Goal: Task Accomplishment & Management: Use online tool/utility

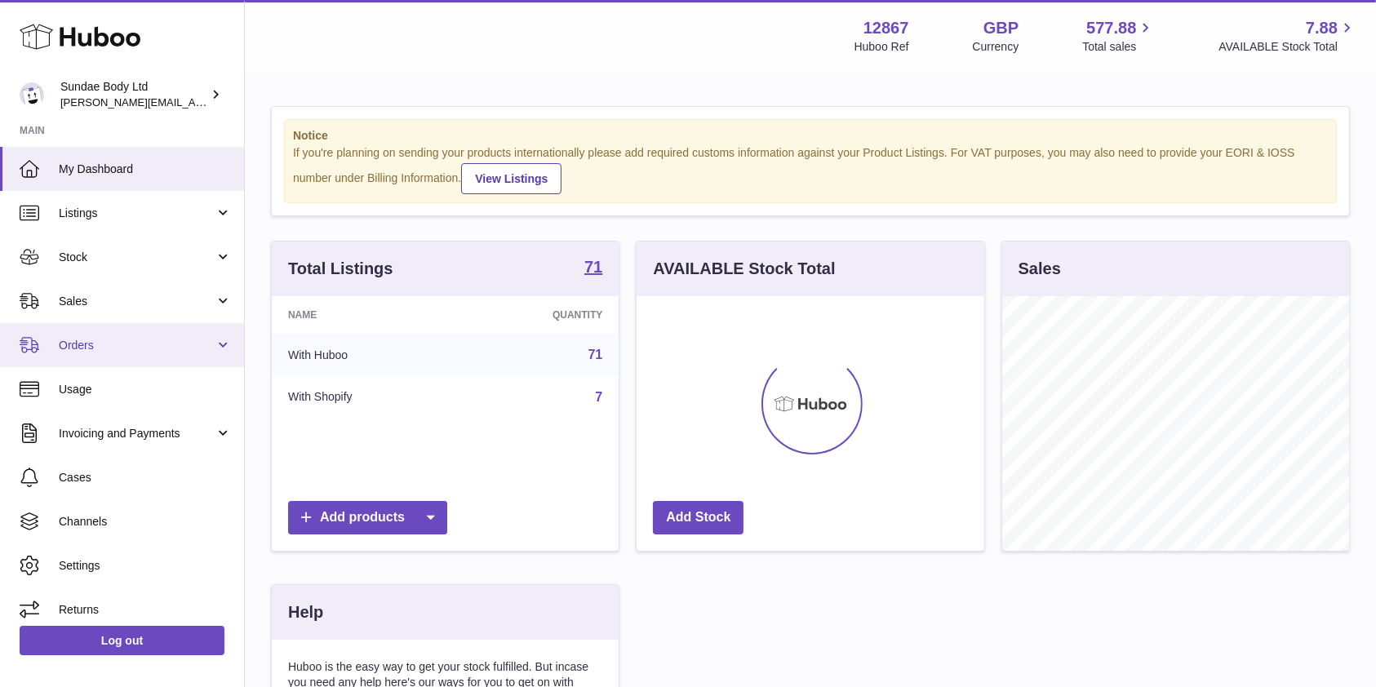
scroll to position [255, 347]
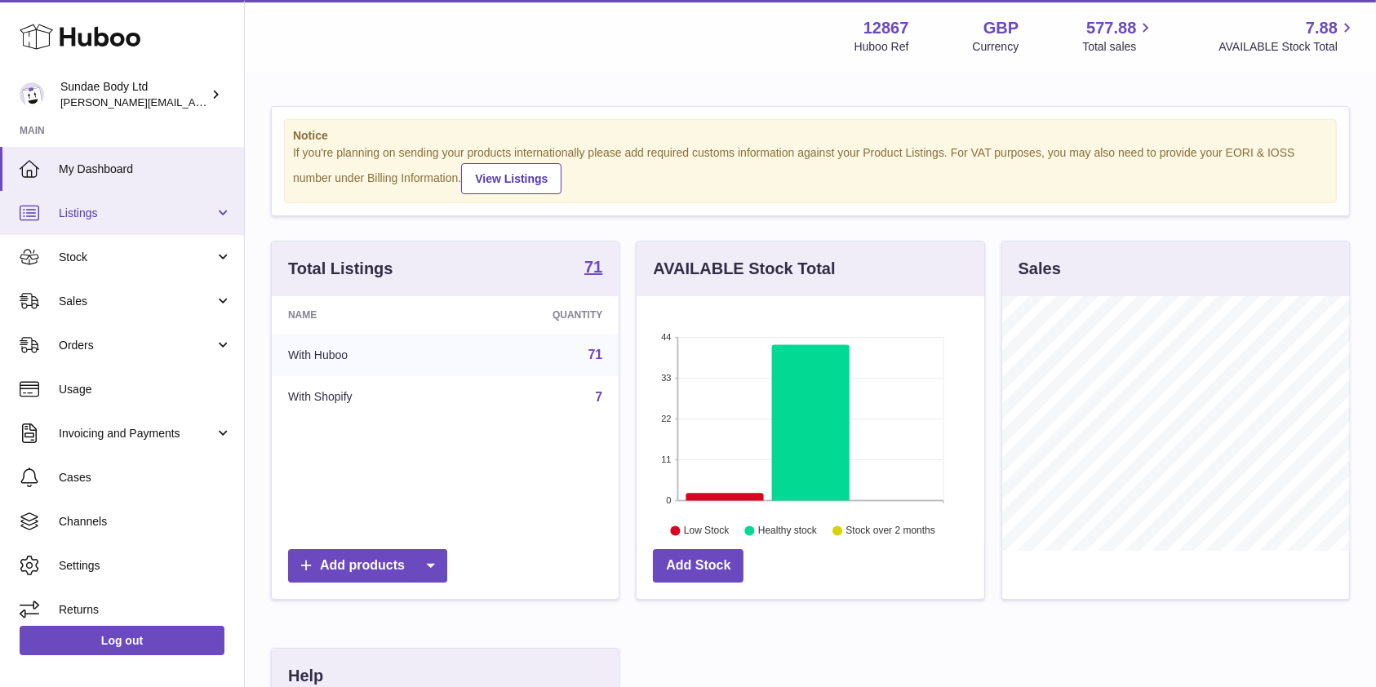
click at [96, 216] on span "Listings" at bounding box center [137, 214] width 156 height 16
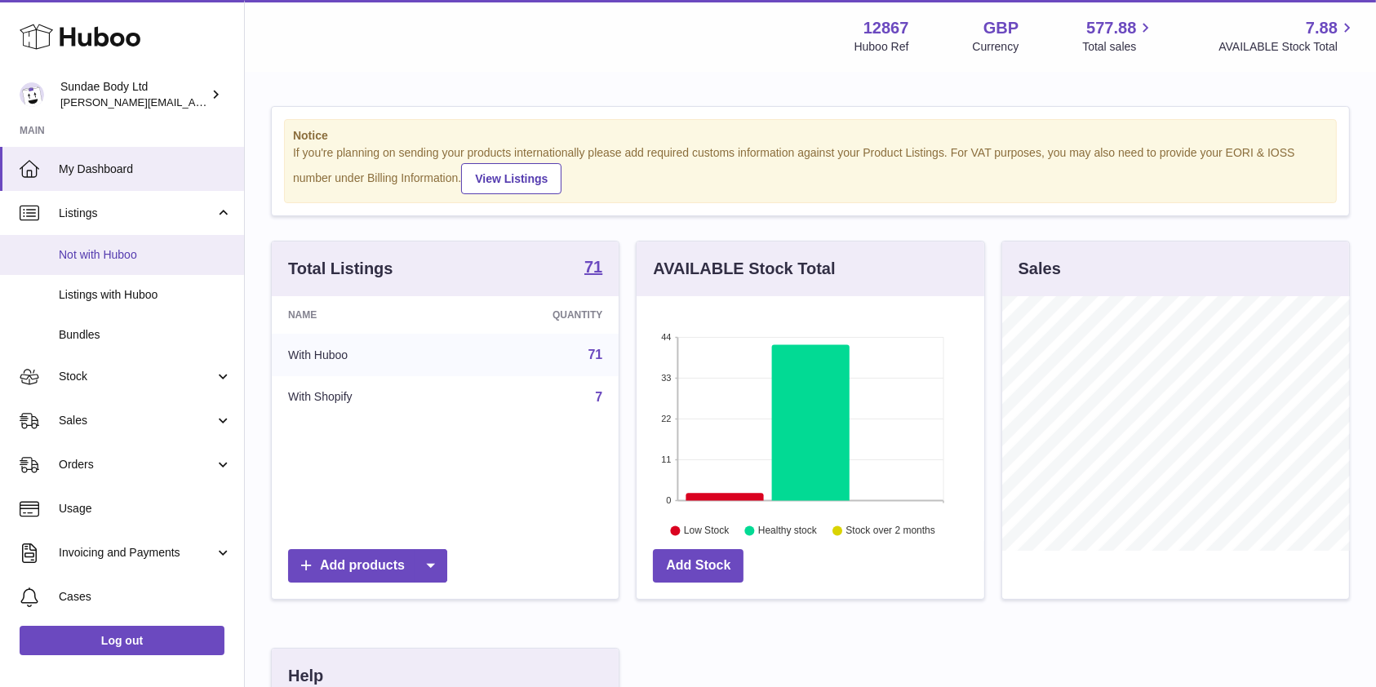
click at [98, 255] on span "Not with Huboo" at bounding box center [145, 255] width 173 height 16
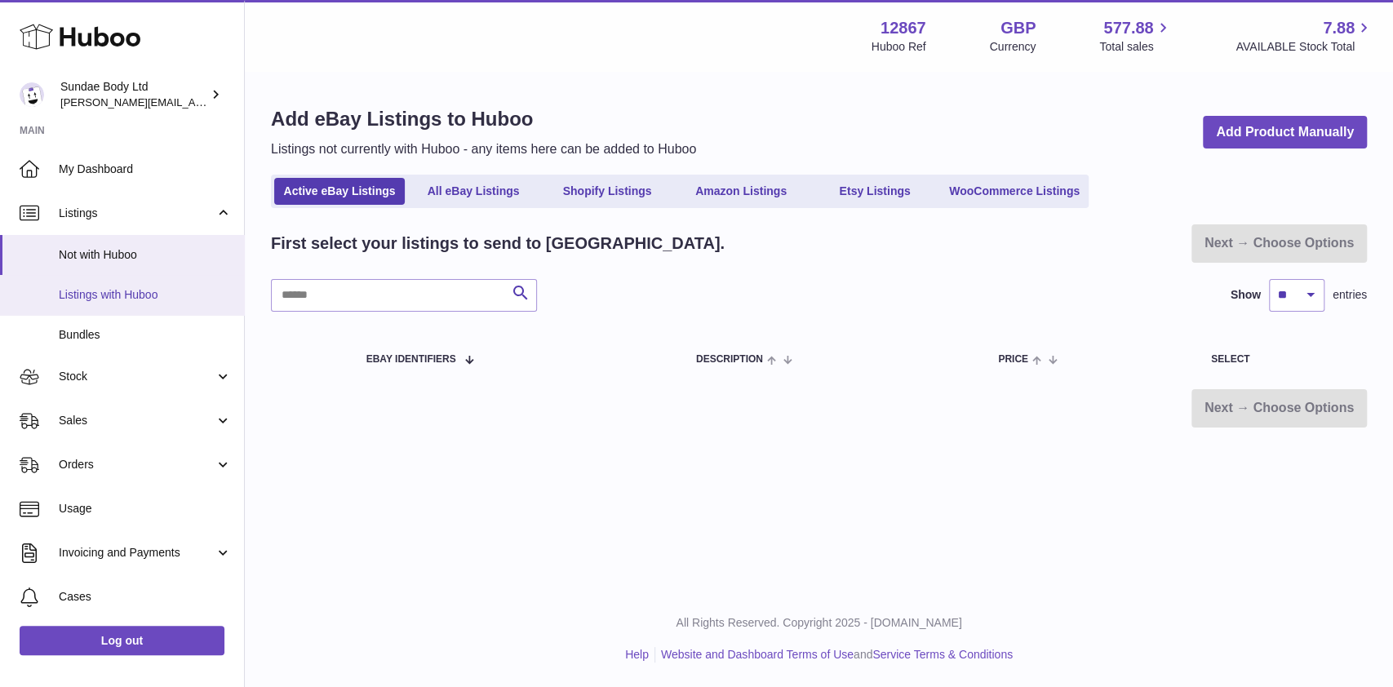
click at [98, 291] on span "Listings with Huboo" at bounding box center [145, 295] width 173 height 16
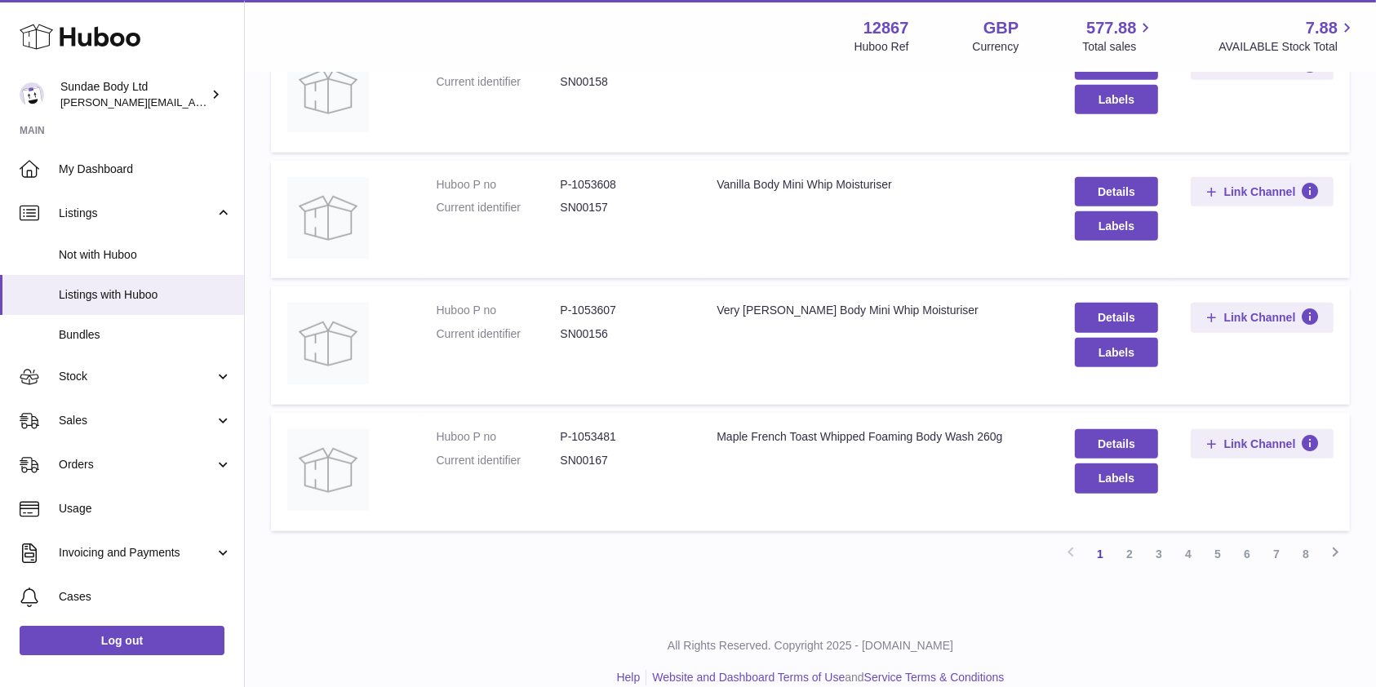
scroll to position [1033, 0]
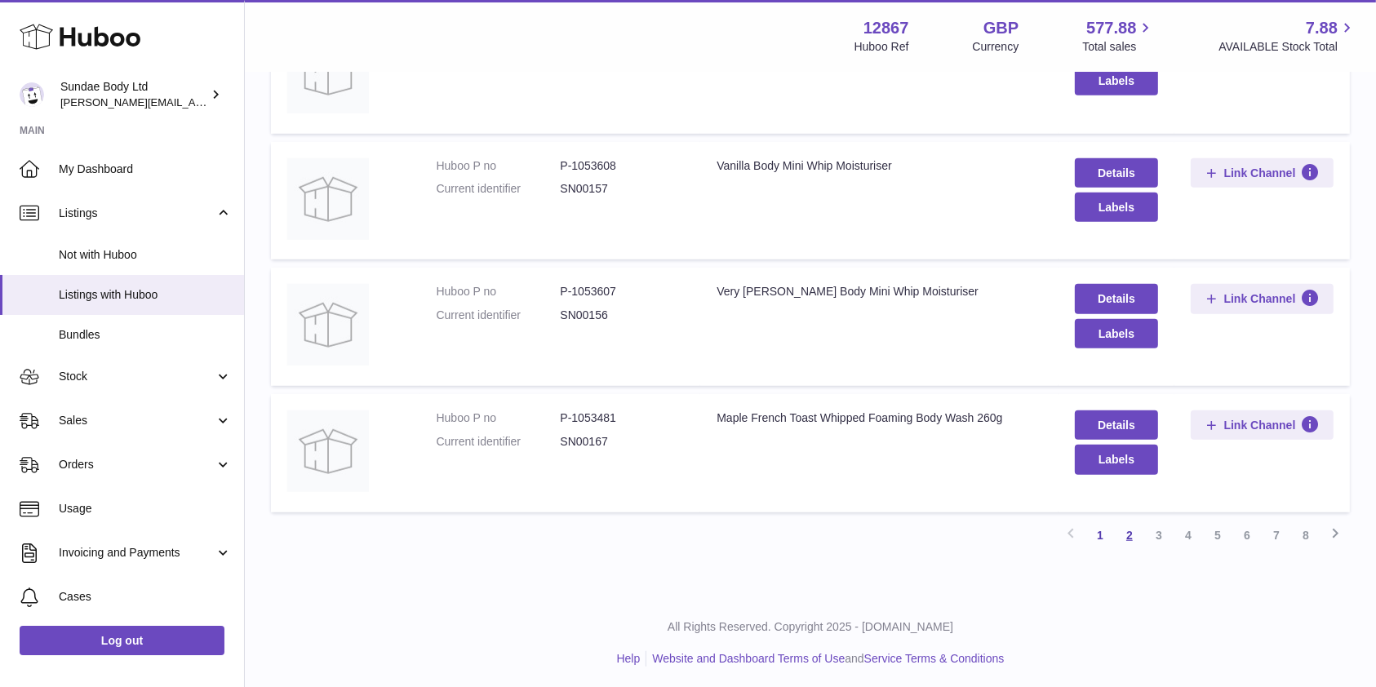
click at [1130, 531] on link "2" at bounding box center [1129, 535] width 29 height 29
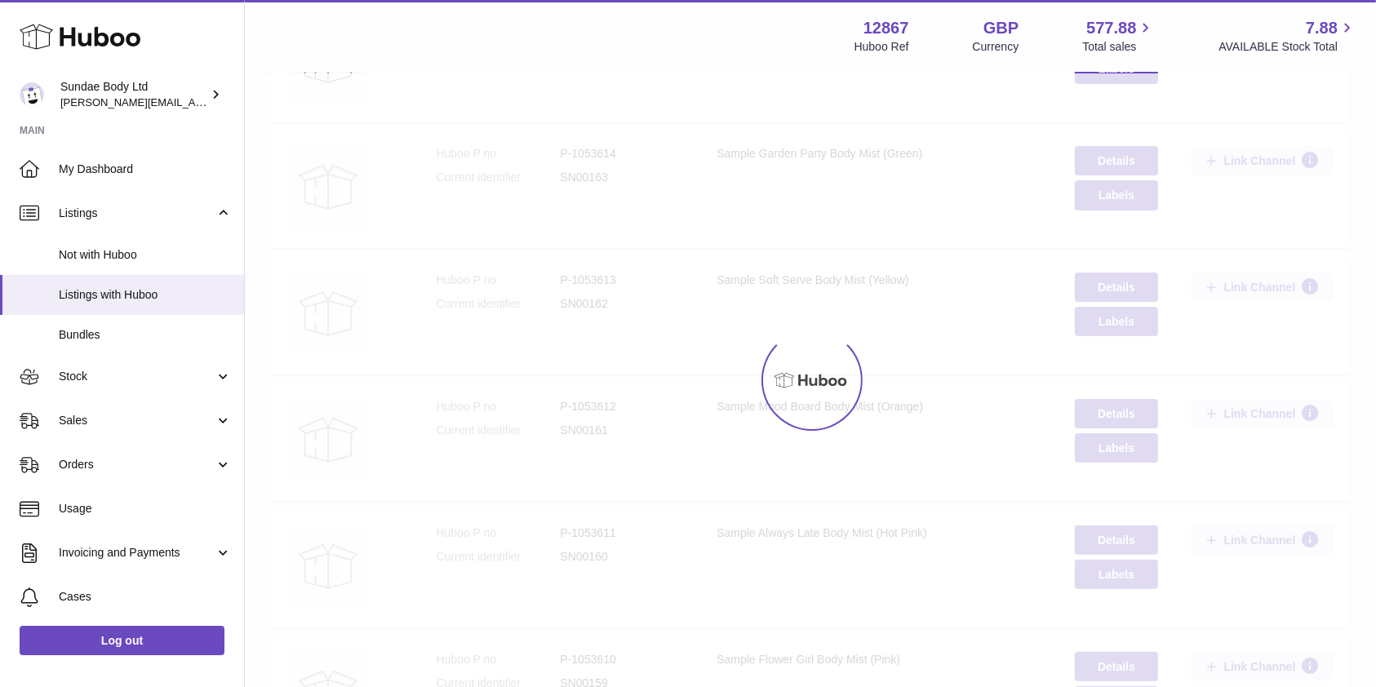
scroll to position [73, 0]
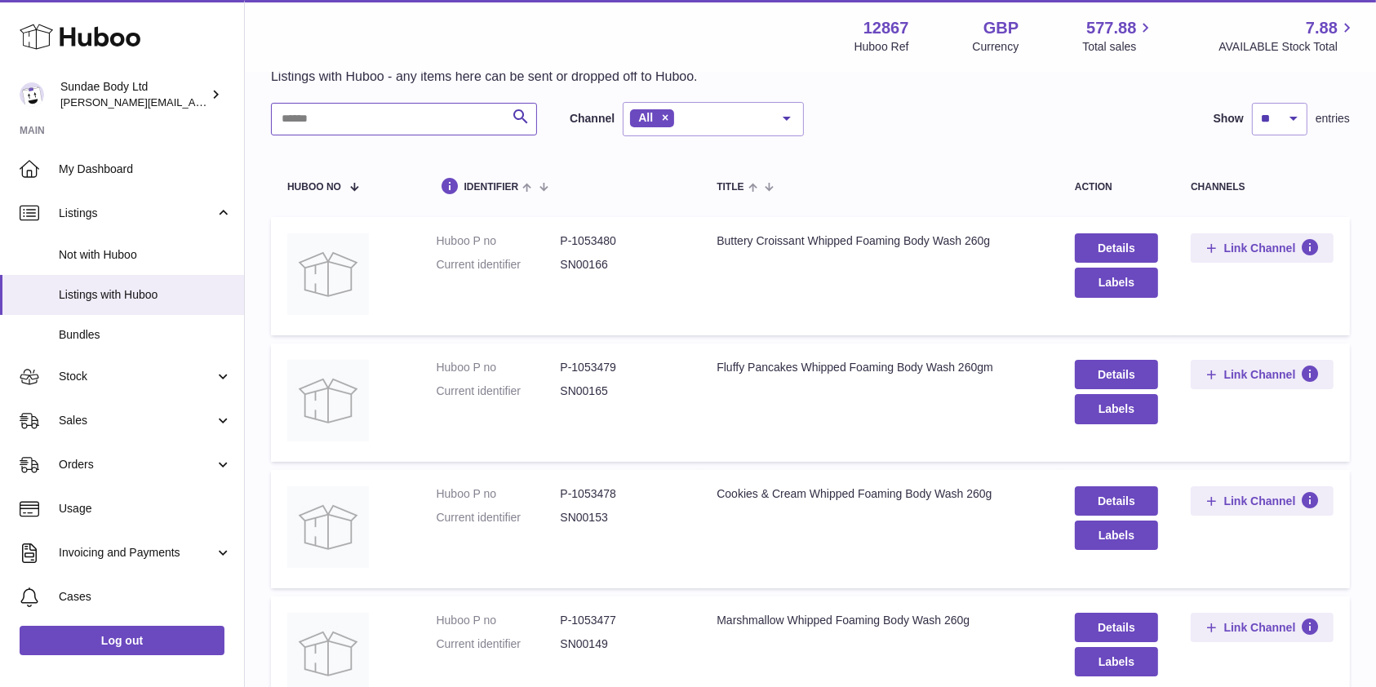
click at [347, 125] on input "text" at bounding box center [404, 119] width 266 height 33
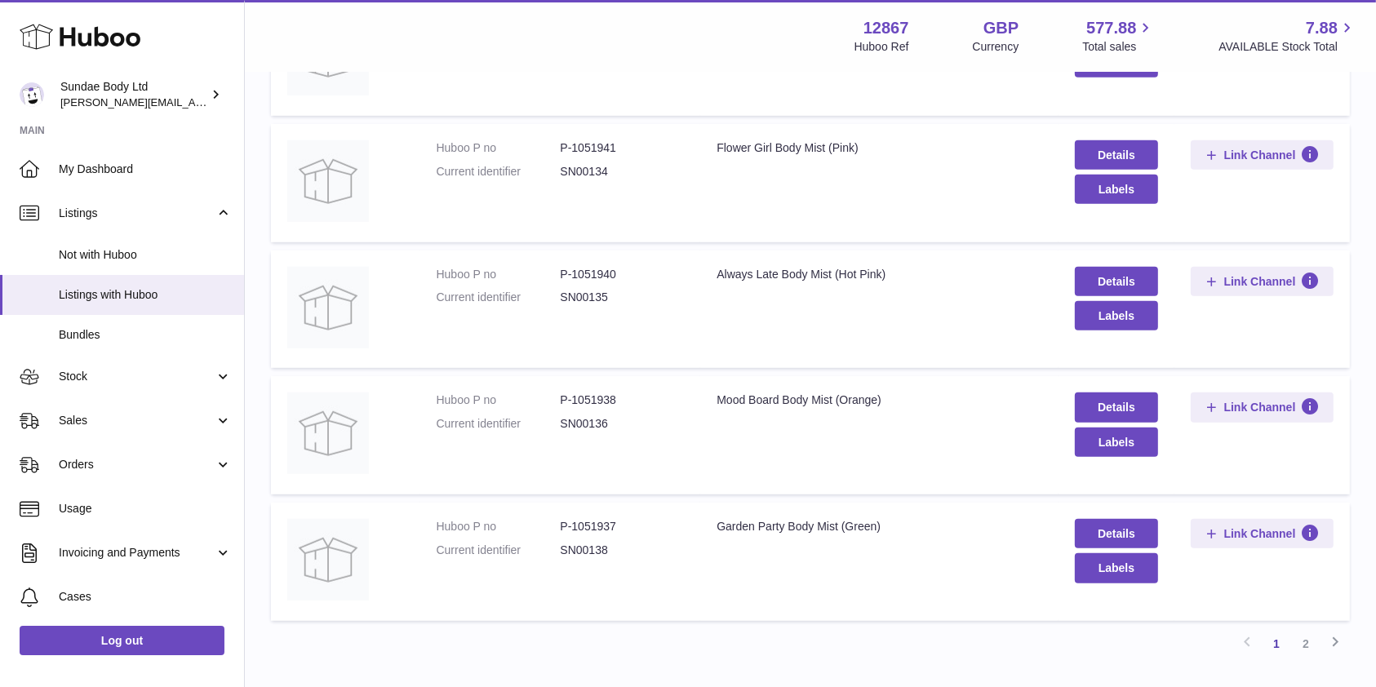
scroll to position [1033, 0]
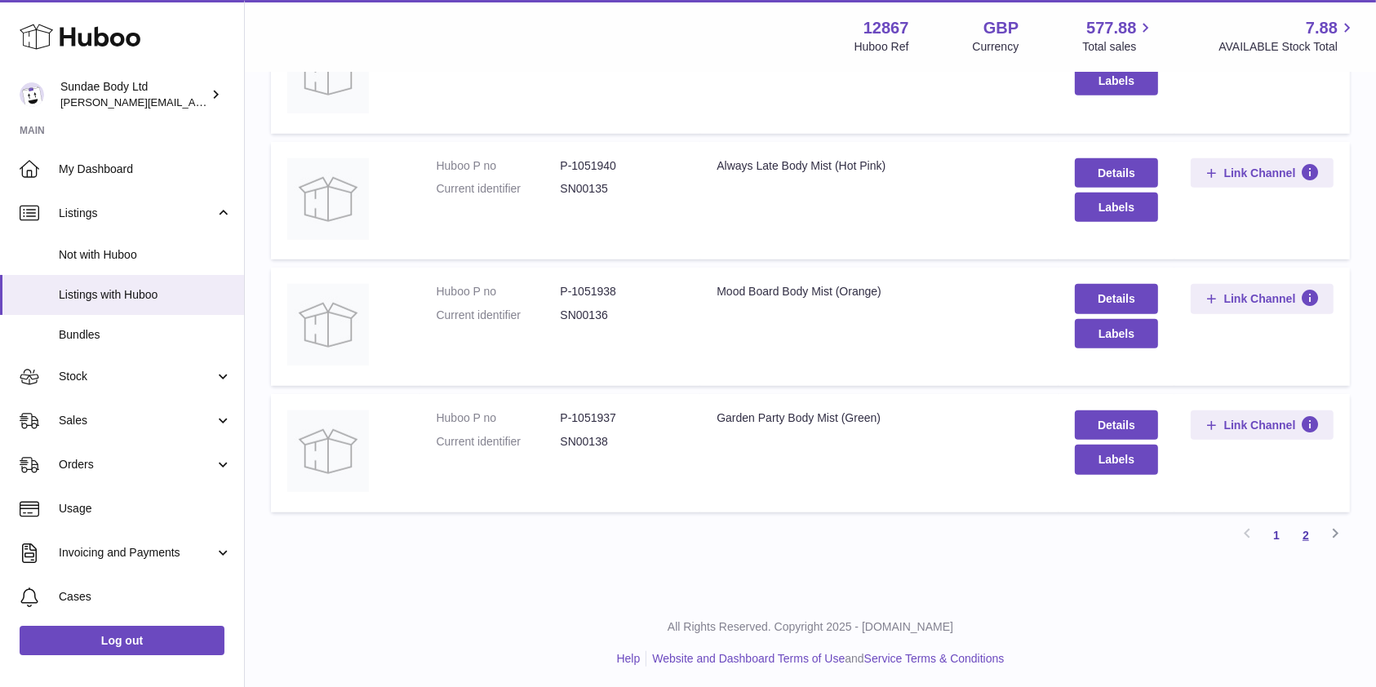
click at [1310, 530] on link "2" at bounding box center [1305, 535] width 29 height 29
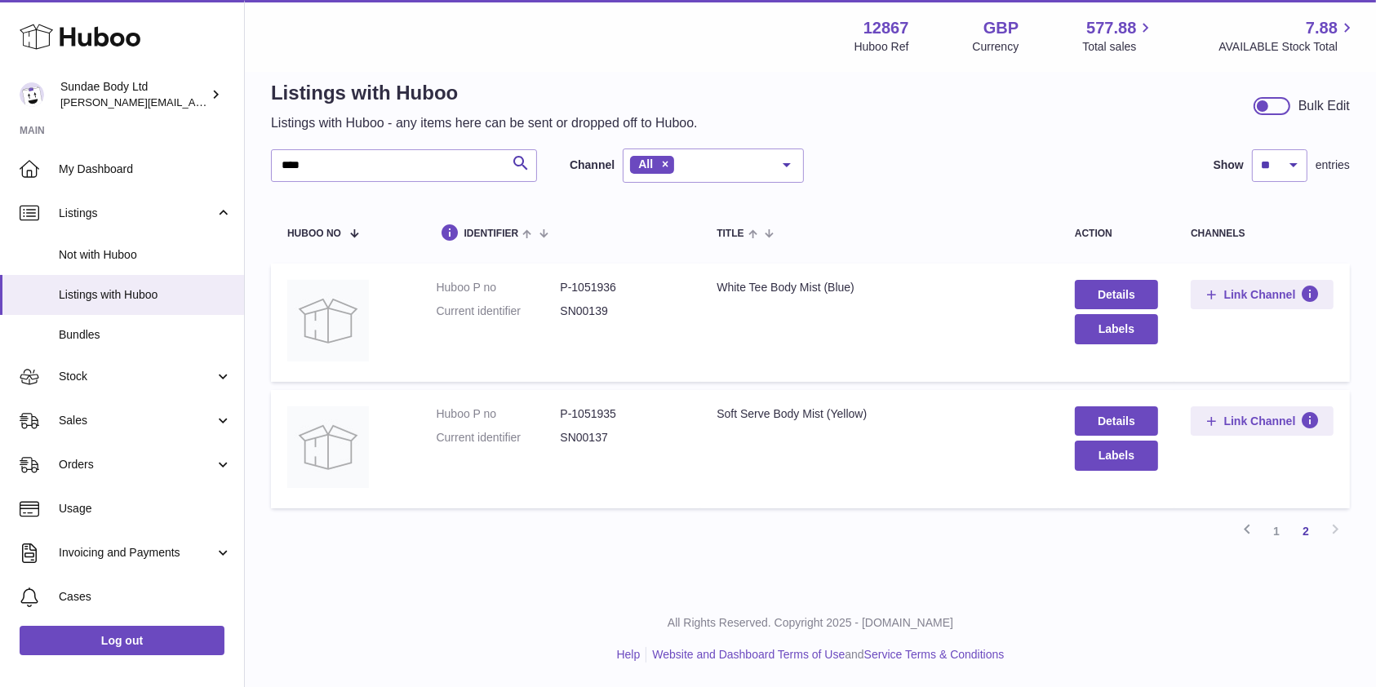
scroll to position [25, 0]
drag, startPoint x: 350, startPoint y: 170, endPoint x: 242, endPoint y: 162, distance: 108.0
click at [242, 162] on div "Huboo Sundae Body Ltd dianne@sundaebody.com Main My Dashboard Listings Not with…" at bounding box center [688, 331] width 1376 height 713
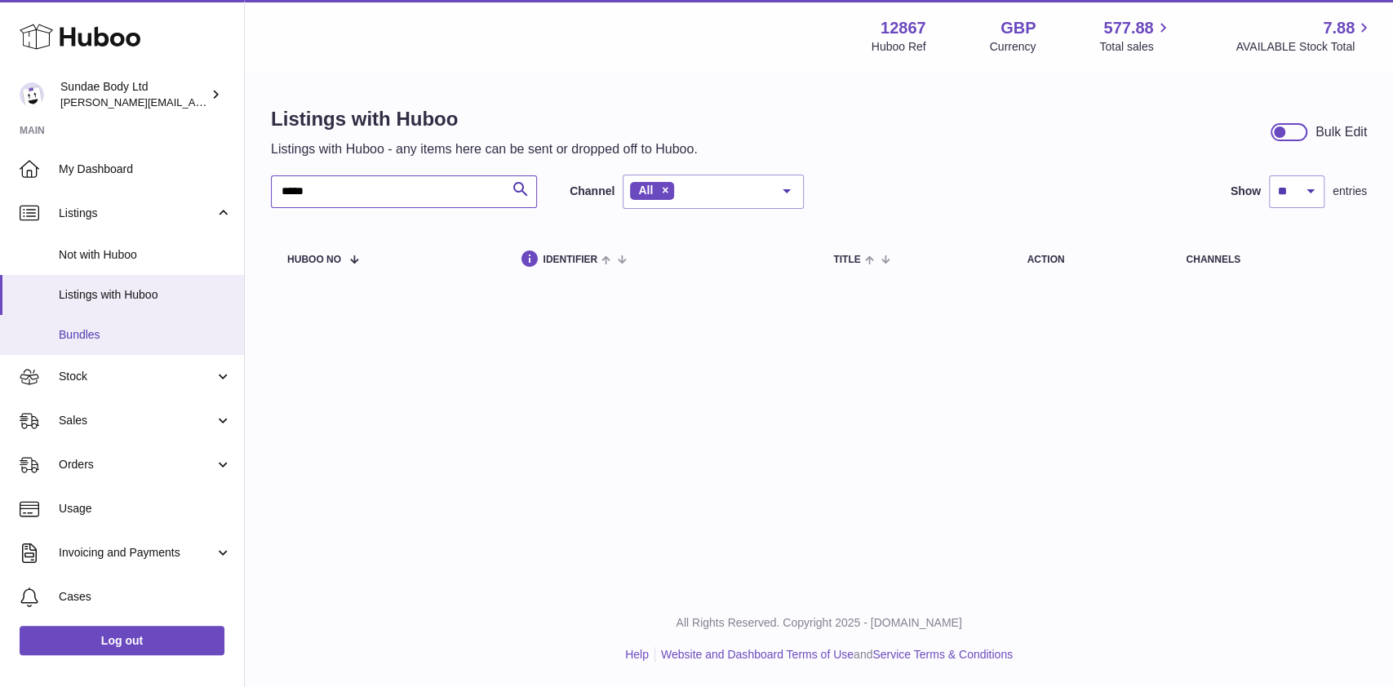
type input "*****"
click at [85, 344] on link "Bundles" at bounding box center [122, 335] width 244 height 40
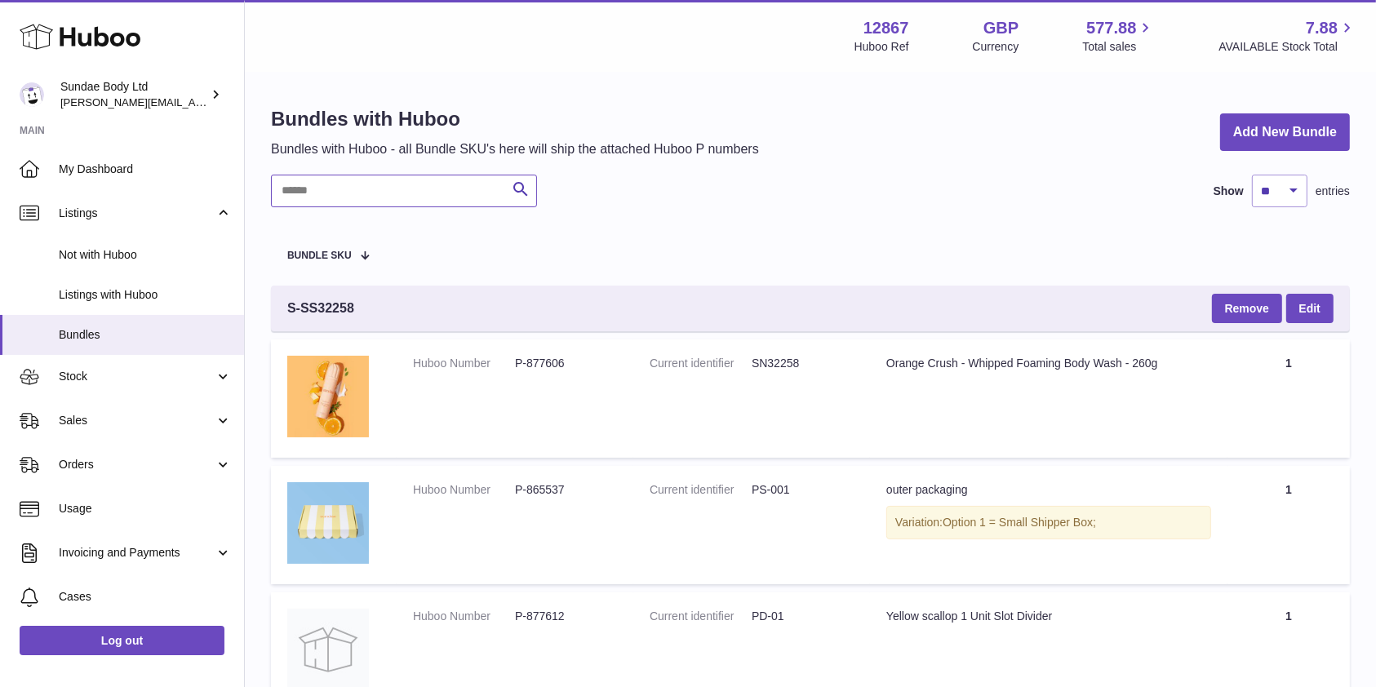
click at [311, 195] on input "text" at bounding box center [404, 191] width 266 height 33
type input "*****"
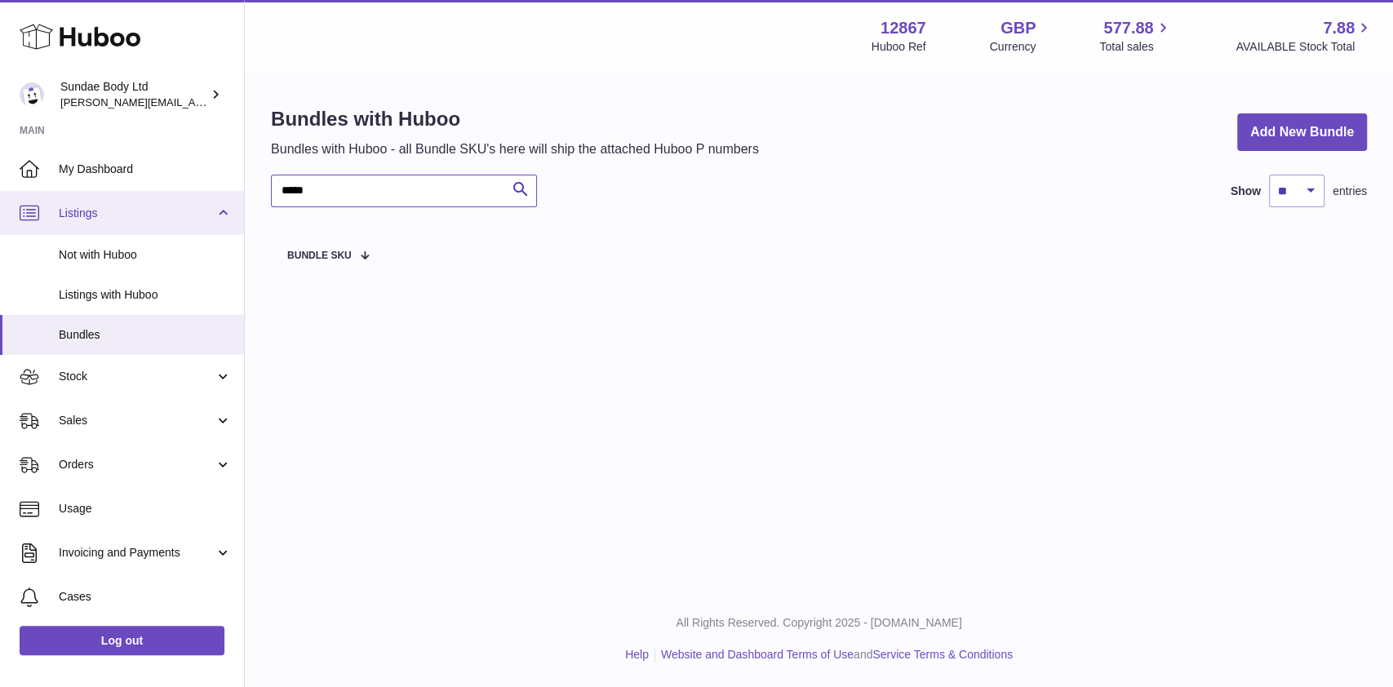
drag, startPoint x: 318, startPoint y: 193, endPoint x: 234, endPoint y: 195, distance: 83.3
click at [234, 195] on div "Huboo Sundae Body Ltd dianne@sundaebody.com Main My Dashboard Listings Not with…" at bounding box center [696, 343] width 1393 height 687
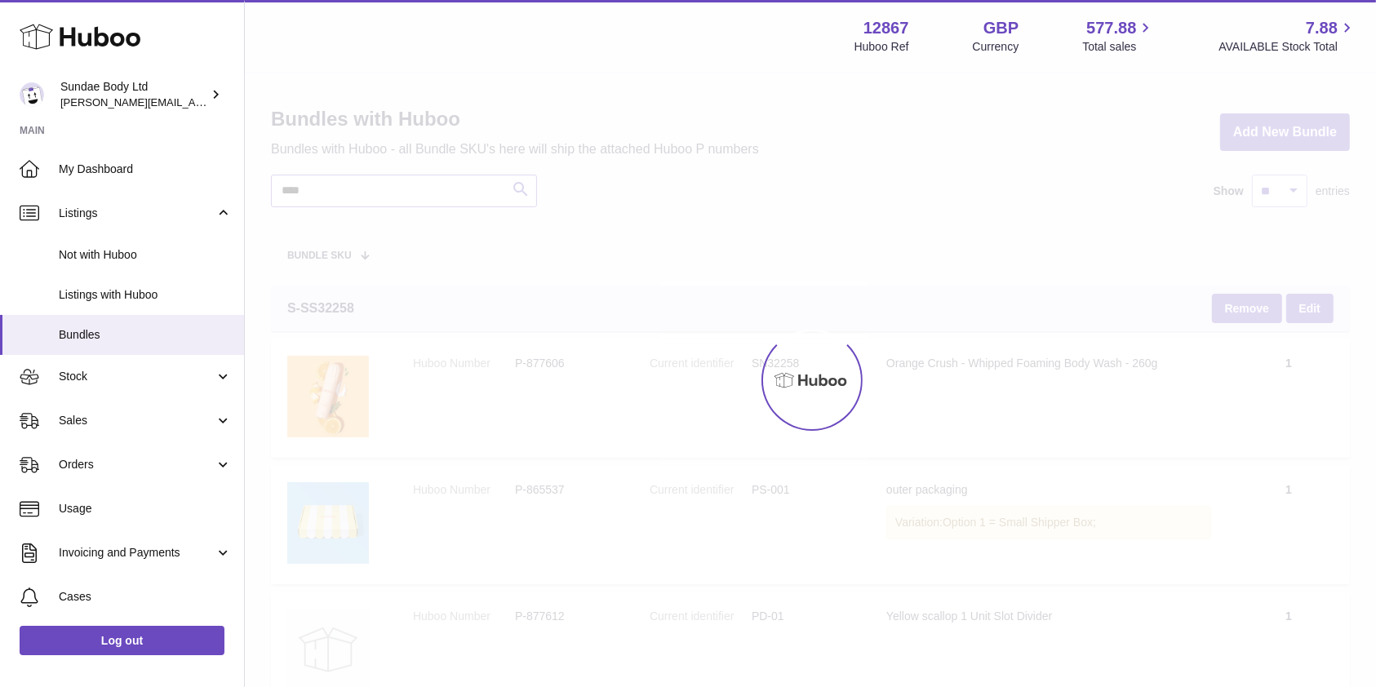
type input "****"
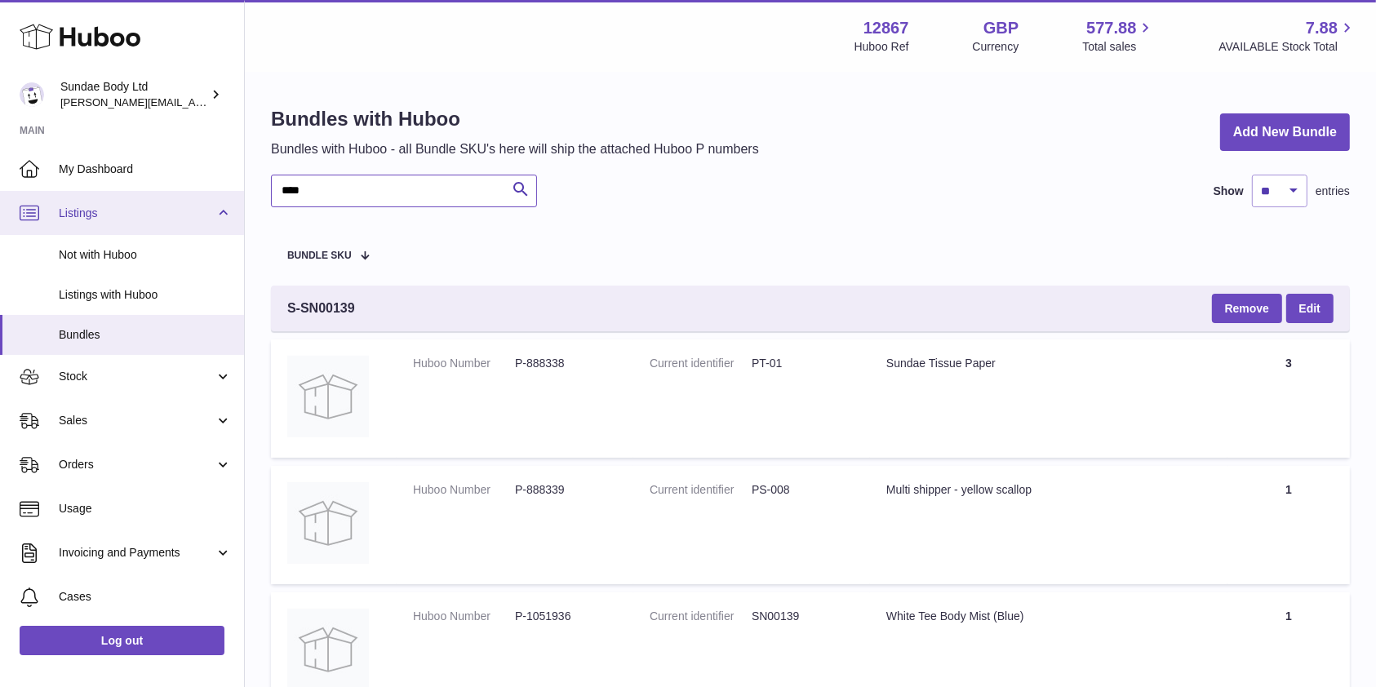
drag, startPoint x: 316, startPoint y: 186, endPoint x: 237, endPoint y: 193, distance: 79.4
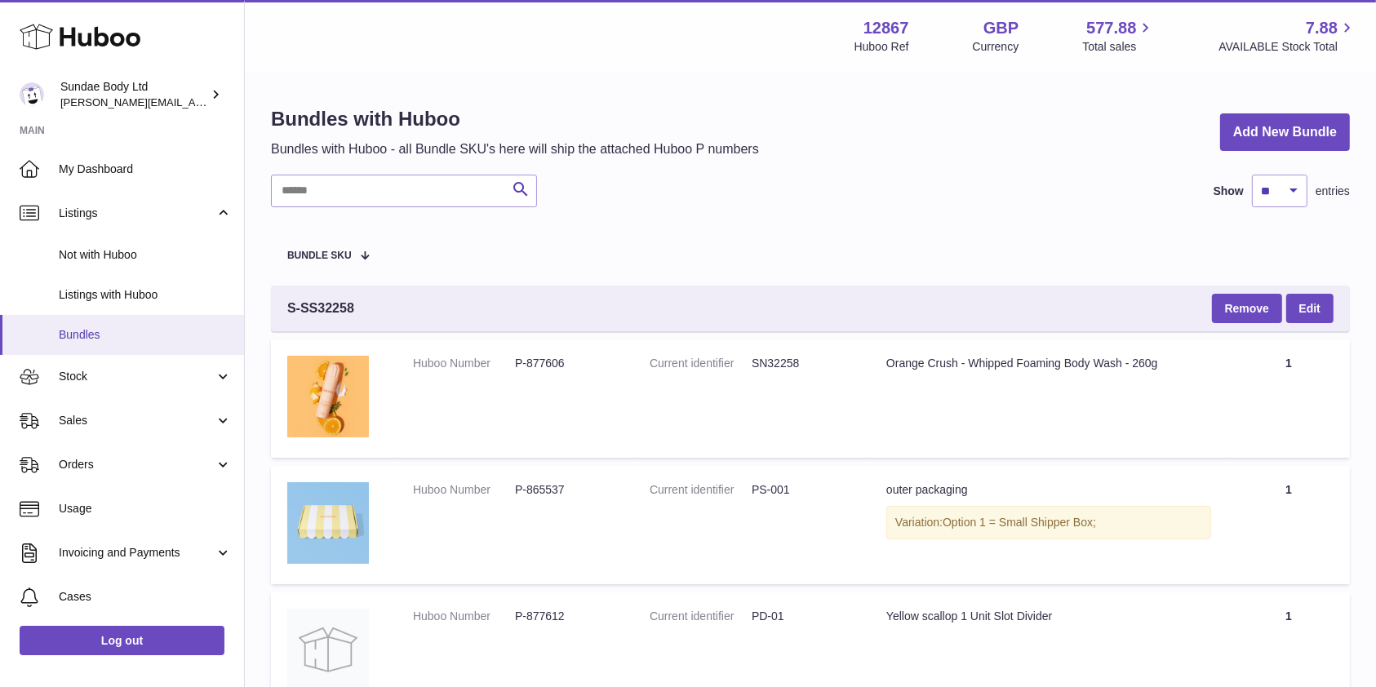
click at [83, 336] on span "Bundles" at bounding box center [145, 335] width 173 height 16
click at [73, 294] on span "Listings with Huboo" at bounding box center [145, 295] width 173 height 16
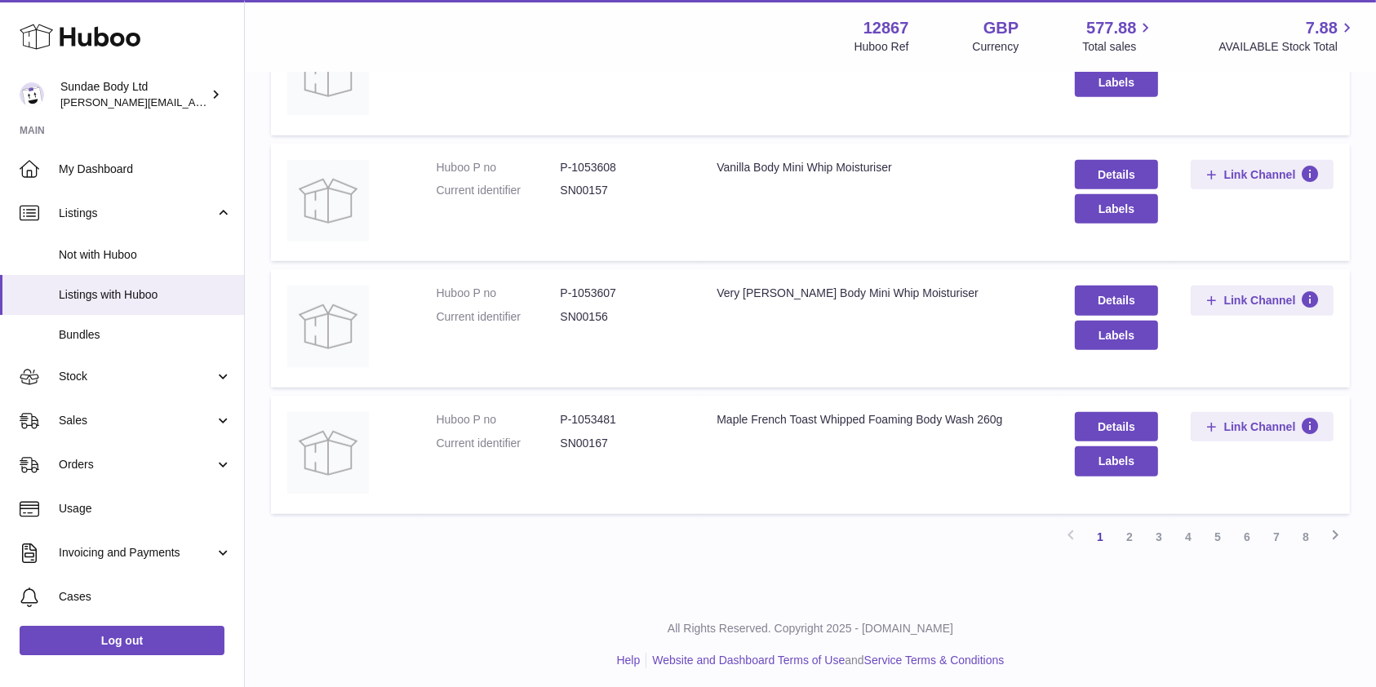
scroll to position [1033, 0]
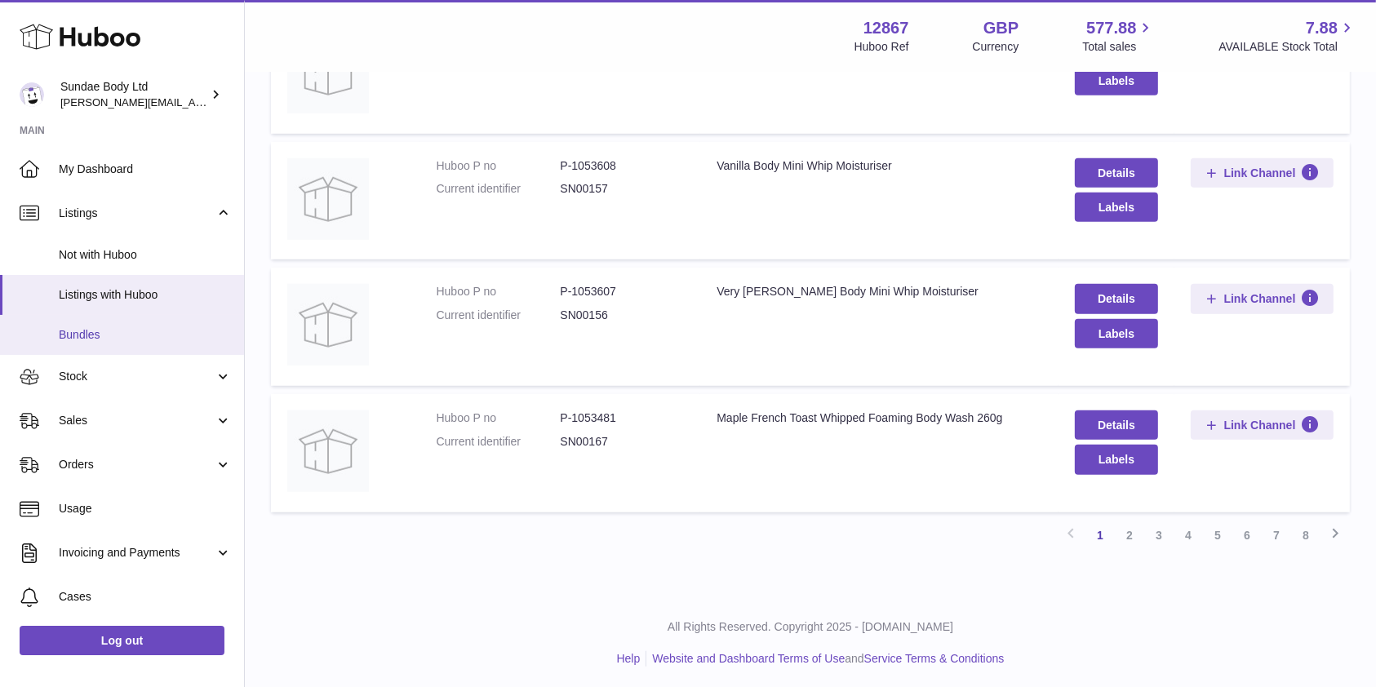
click at [56, 335] on link "Bundles" at bounding box center [122, 335] width 244 height 40
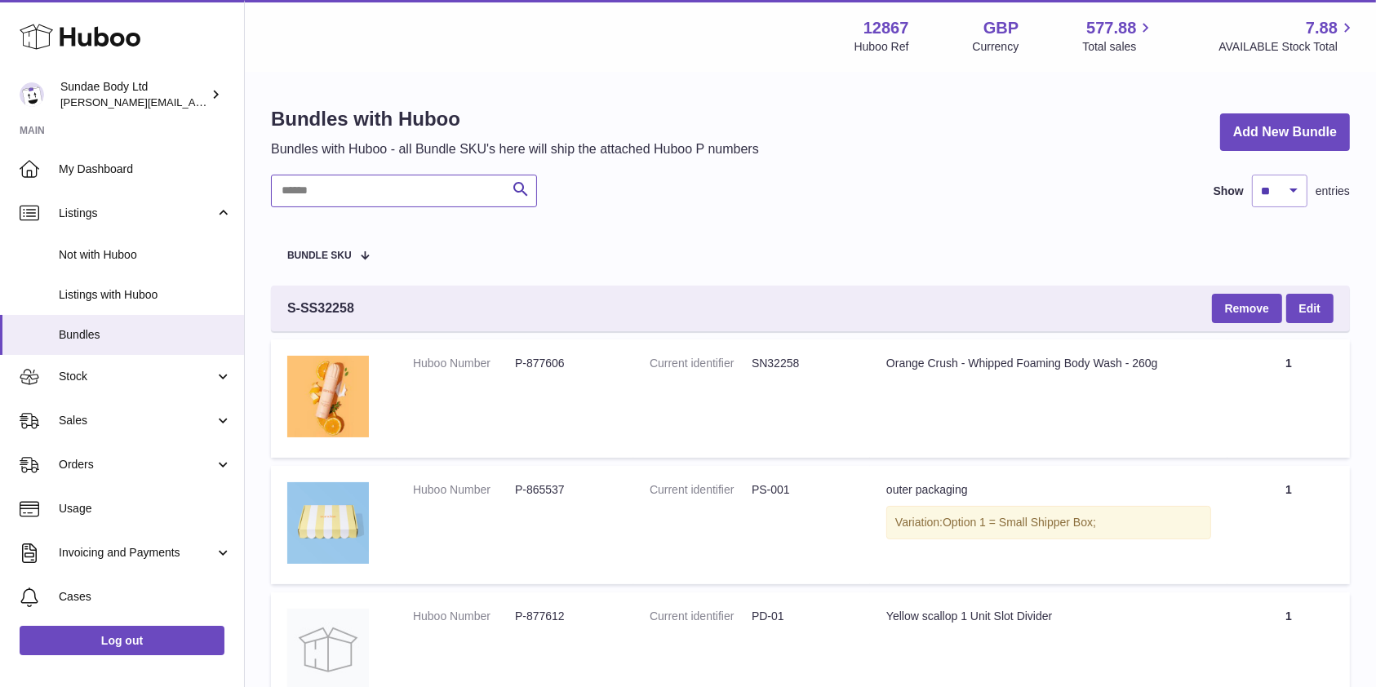
click at [327, 193] on input "text" at bounding box center [404, 191] width 266 height 33
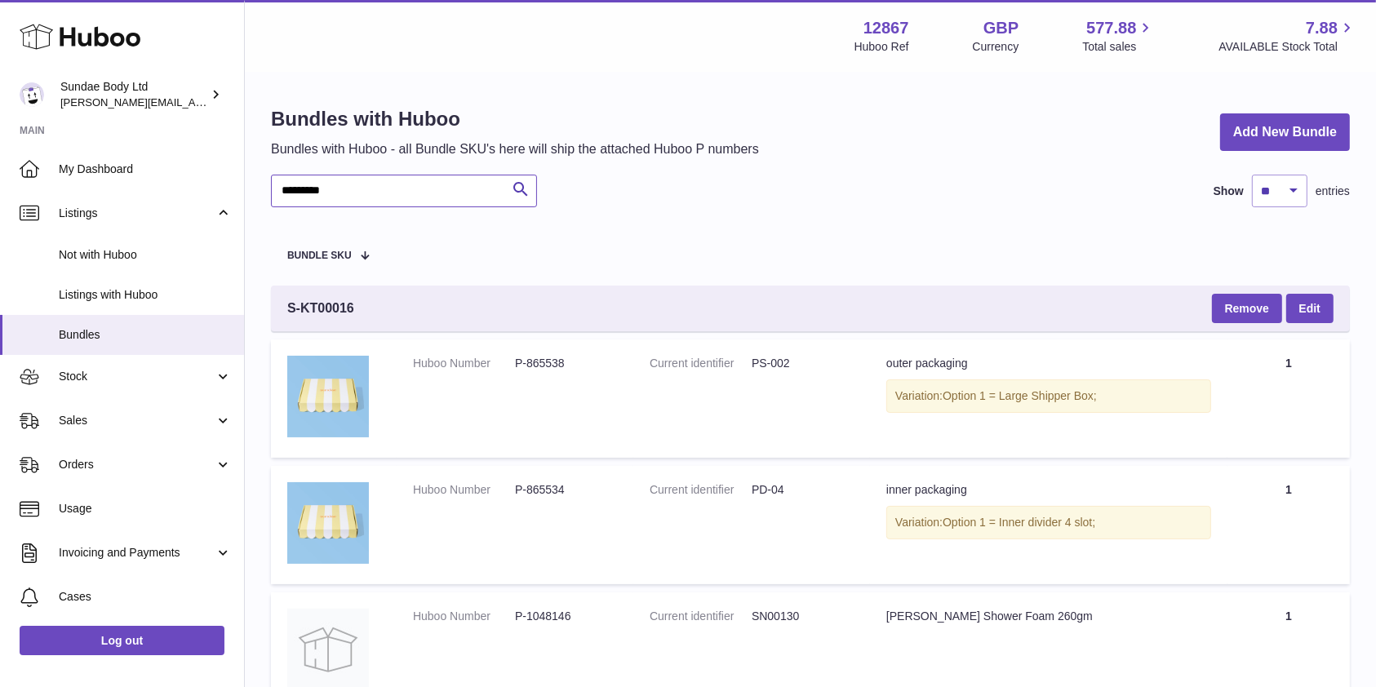
type input "*********"
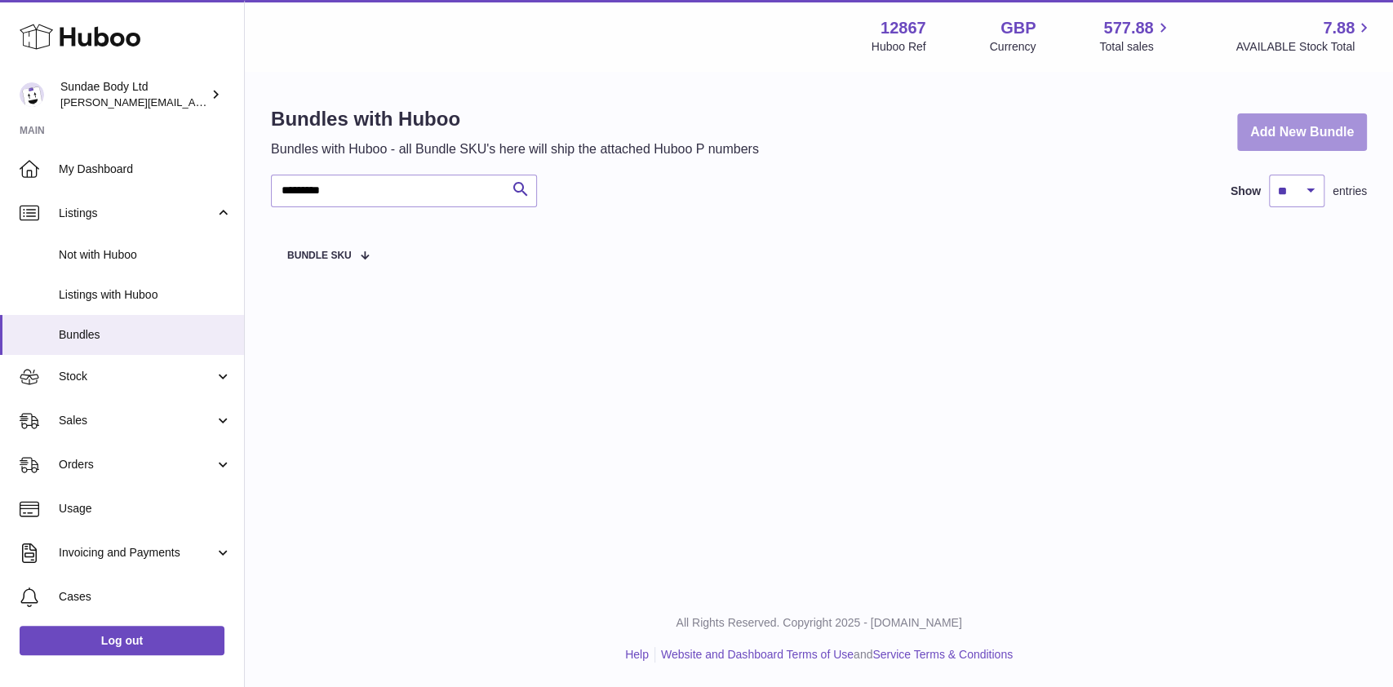
click at [1293, 122] on link "Add New Bundle" at bounding box center [1302, 132] width 130 height 38
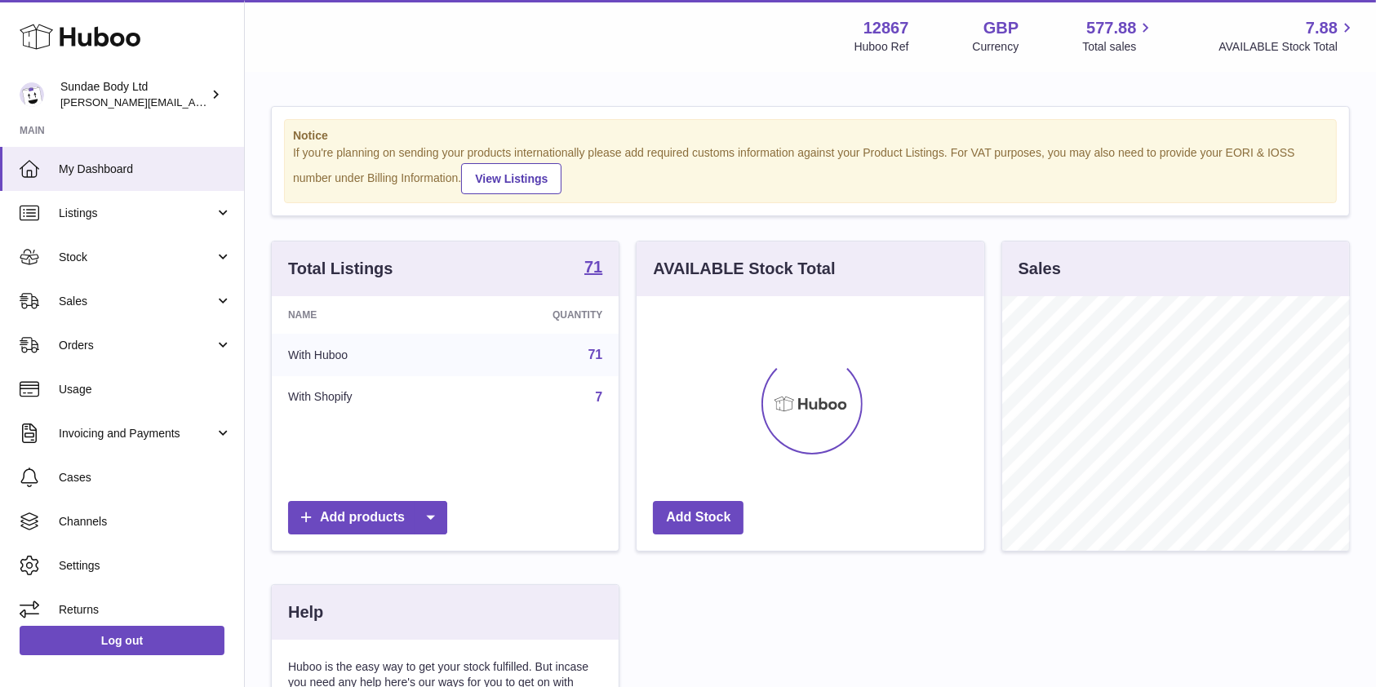
scroll to position [255, 347]
